Goal: Find specific page/section: Find specific page/section

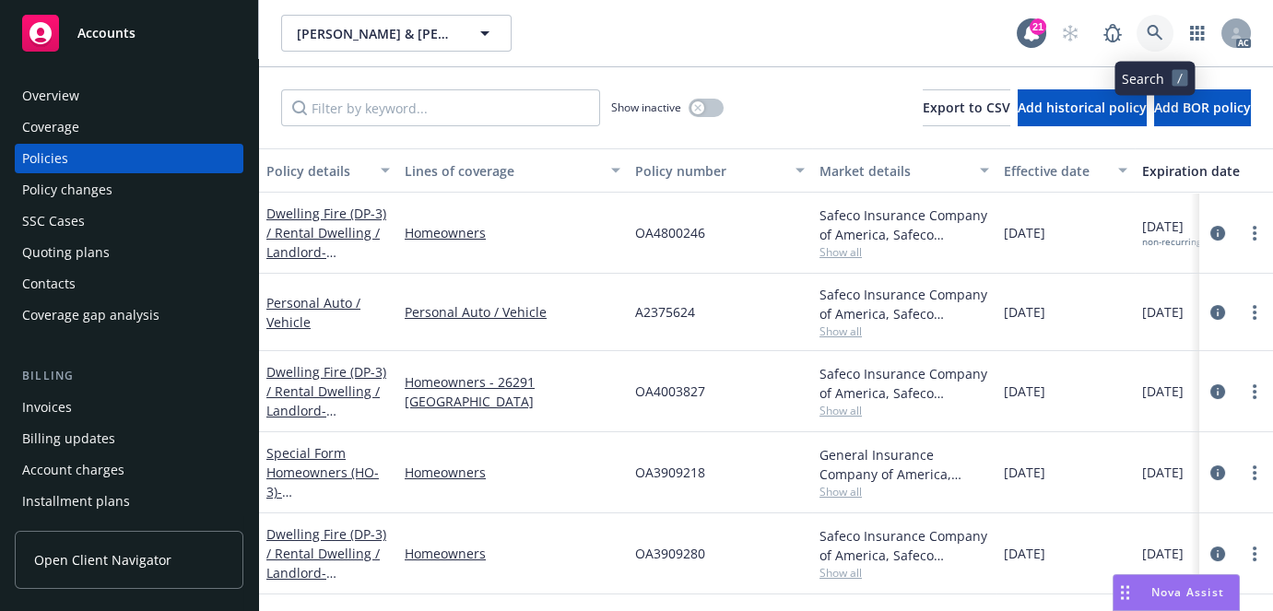
click at [1143, 31] on link at bounding box center [1154, 33] width 37 height 37
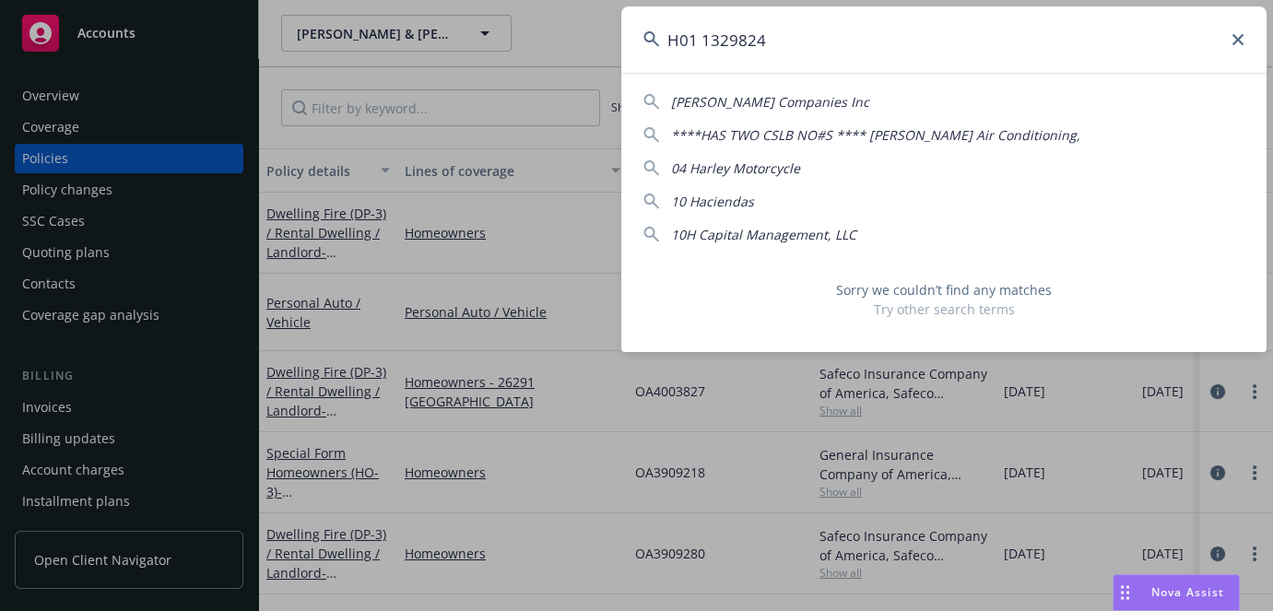
click at [701, 34] on input "H01 1329824" at bounding box center [943, 39] width 645 height 66
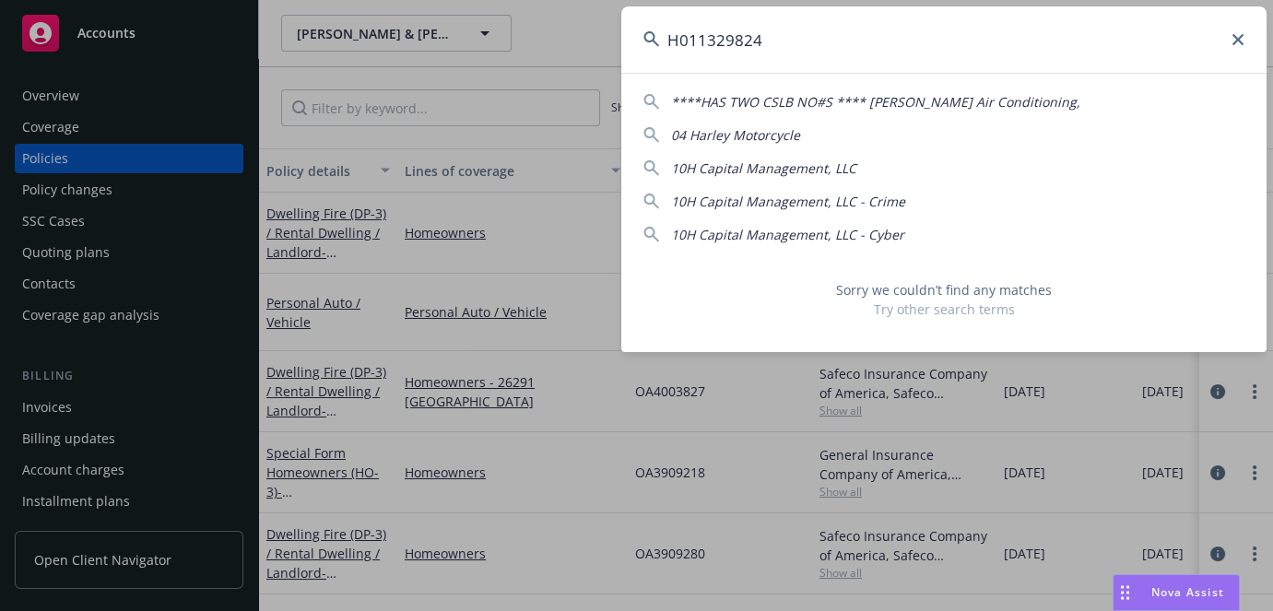
type input "H011329824"
